Goal: Task Accomplishment & Management: Use online tool/utility

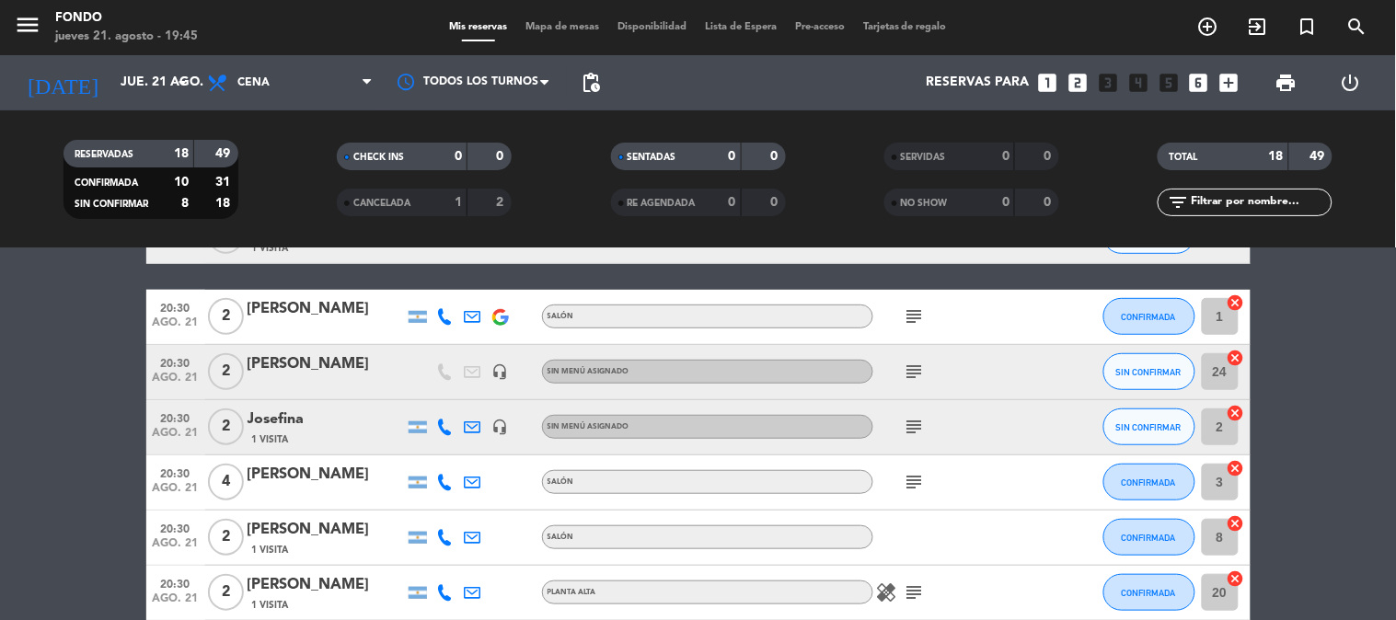
scroll to position [409, 0]
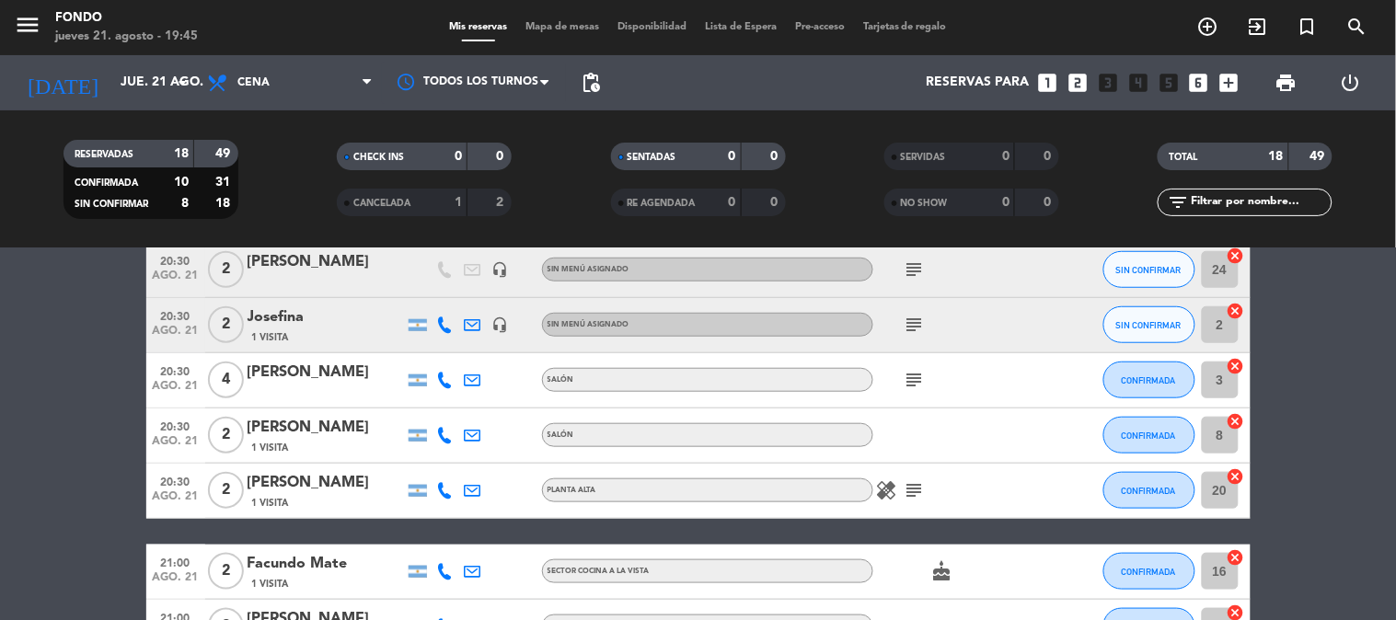
click at [886, 489] on icon "healing" at bounding box center [887, 491] width 22 height 22
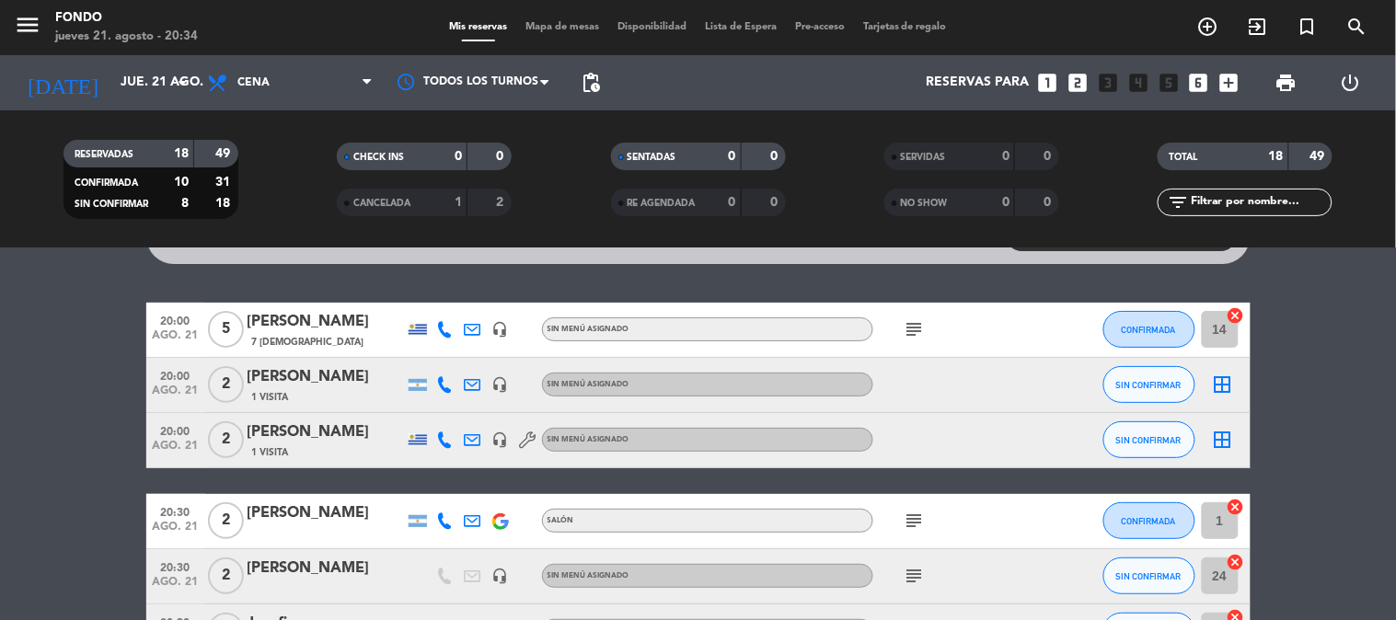
scroll to position [307, 0]
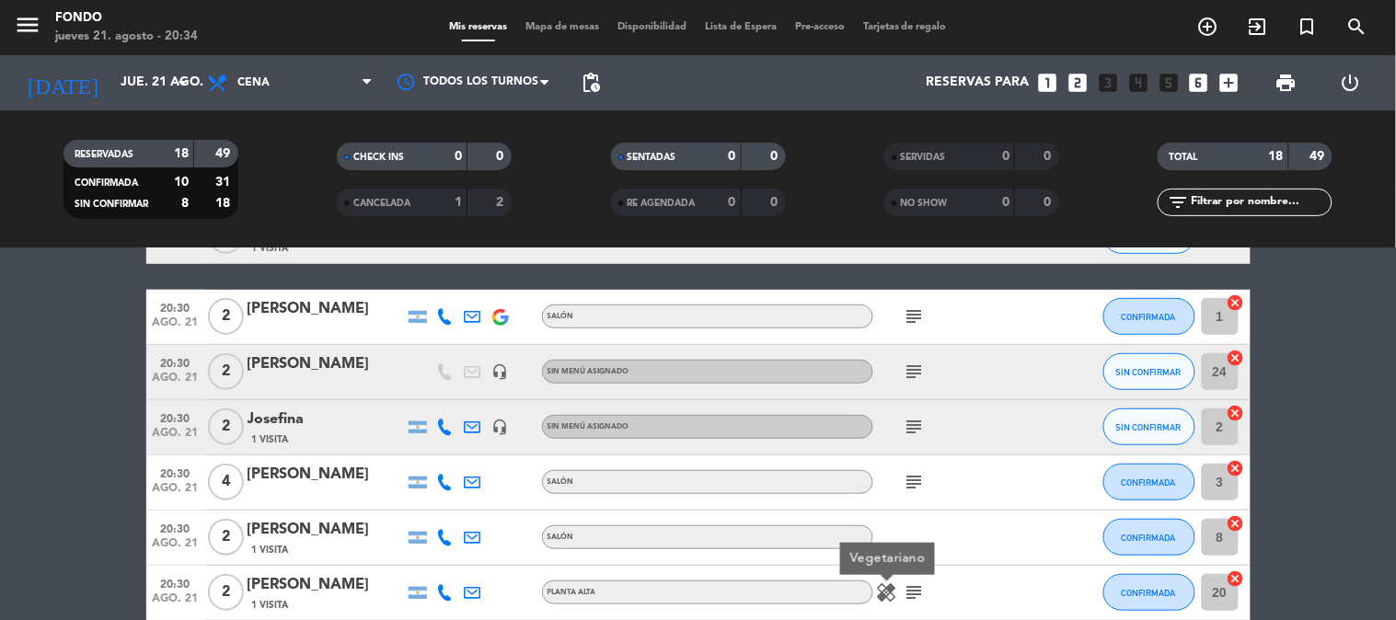
click at [444, 427] on icon at bounding box center [445, 427] width 17 height 17
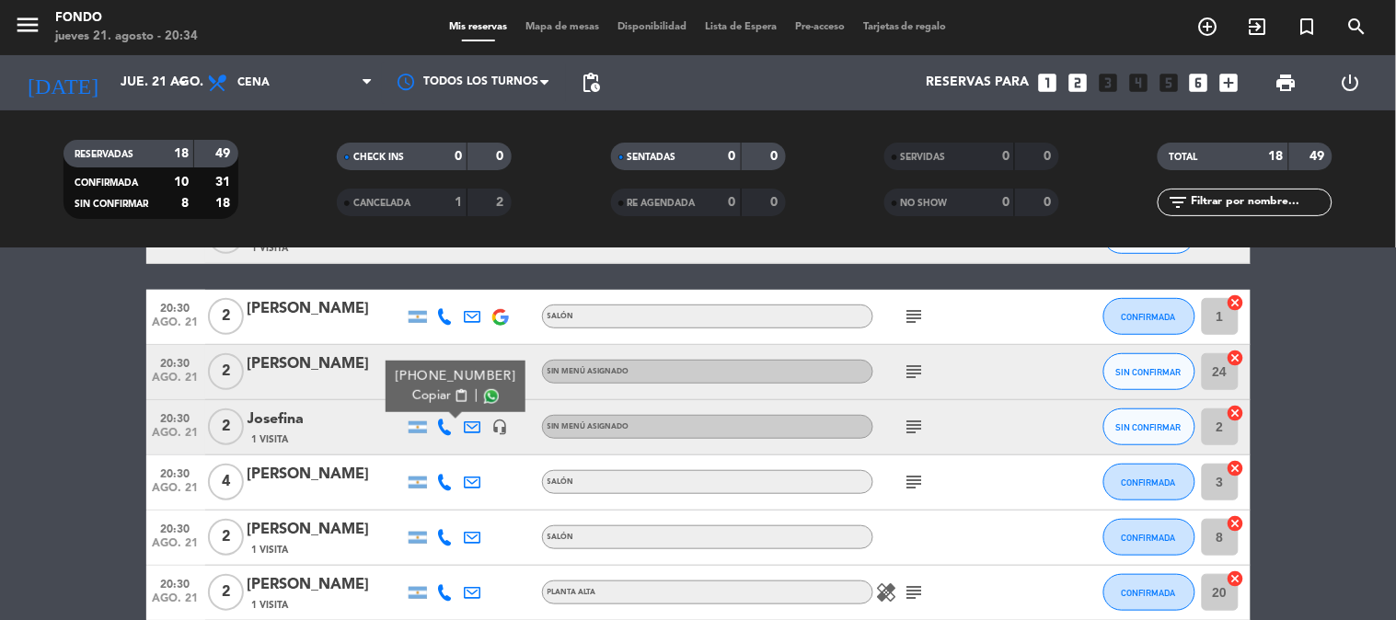
click at [438, 405] on span "Copiar" at bounding box center [431, 396] width 39 height 19
